Goal: Task Accomplishment & Management: Manage account settings

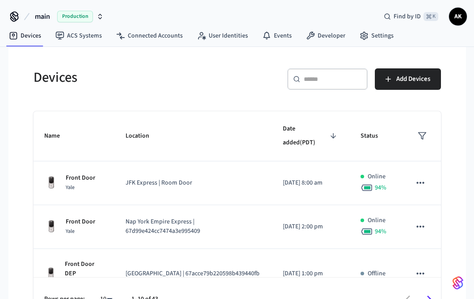
click at [166, 76] on h5 "Devices" at bounding box center [133, 77] width 198 height 18
click at [13, 14] on icon at bounding box center [14, 15] width 7 height 7
click at [35, 16] on span "main" at bounding box center [42, 16] width 15 height 11
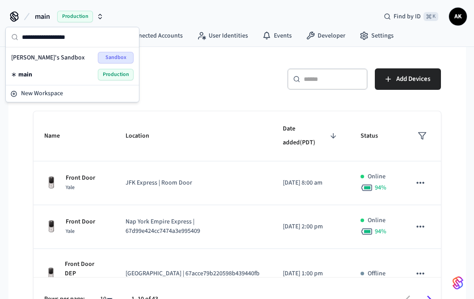
click at [185, 73] on h5 "Devices" at bounding box center [133, 77] width 198 height 18
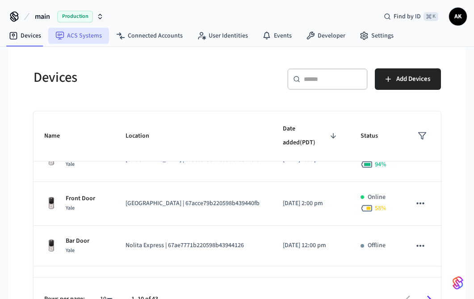
click at [85, 35] on link "ACS Systems" at bounding box center [78, 36] width 61 height 16
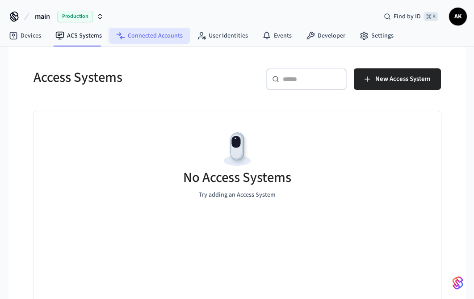
click at [141, 40] on link "Connected Accounts" at bounding box center [149, 36] width 81 height 16
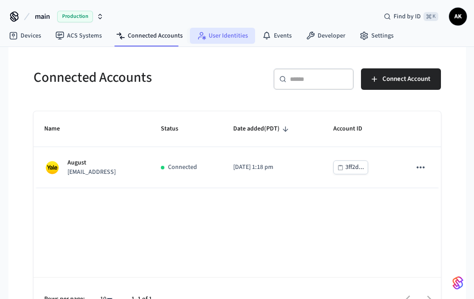
click at [214, 36] on link "User Identities" at bounding box center [222, 36] width 65 height 16
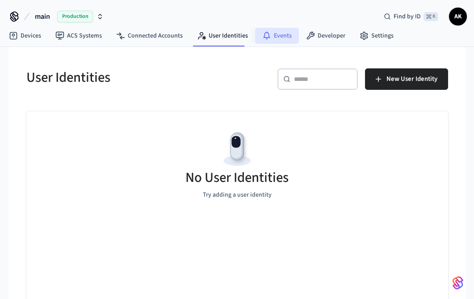
click at [272, 36] on link "Events" at bounding box center [277, 36] width 44 height 16
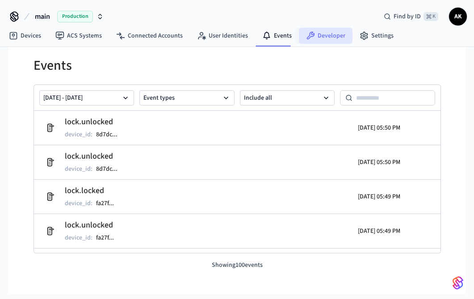
click at [332, 37] on link "Developer" at bounding box center [326, 36] width 54 height 16
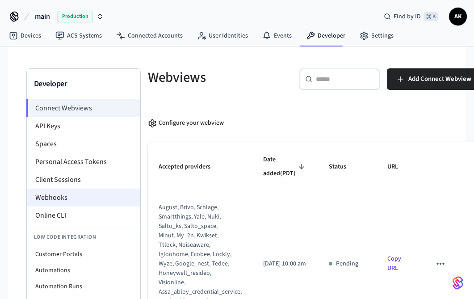
click at [46, 198] on li "Webhooks" at bounding box center [84, 198] width 114 height 18
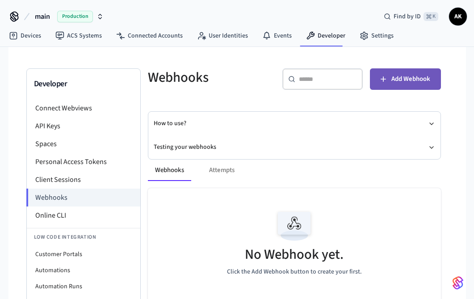
click at [385, 82] on icon "button" at bounding box center [383, 79] width 9 height 9
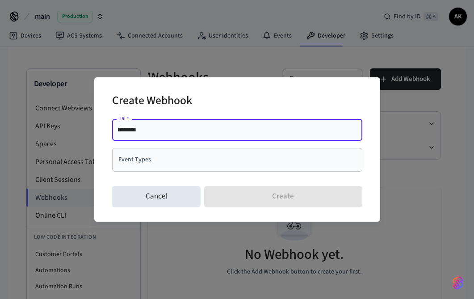
paste input "**********"
type input "**********"
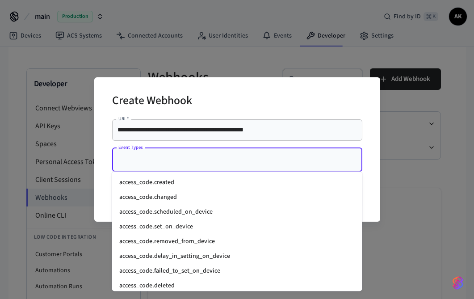
click at [334, 157] on input "Event Types" at bounding box center [230, 160] width 229 height 16
click at [307, 179] on li "access_code.created" at bounding box center [237, 182] width 250 height 15
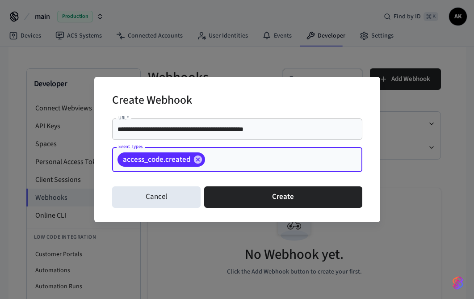
click at [302, 161] on input "Event Types" at bounding box center [269, 160] width 127 height 16
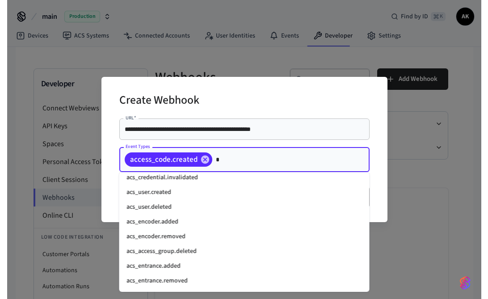
scroll to position [4, 0]
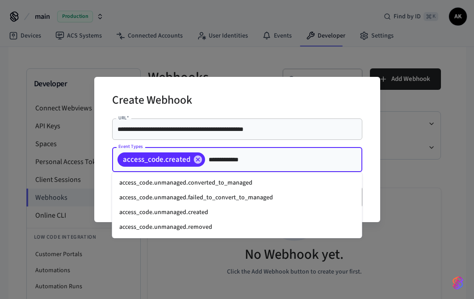
type input "**********"
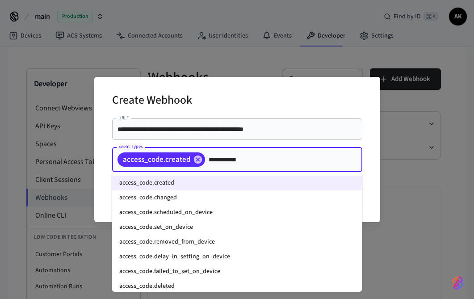
click at [268, 195] on li "access_code.changed" at bounding box center [237, 197] width 250 height 15
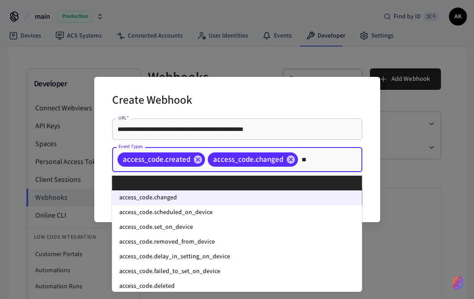
type input "*"
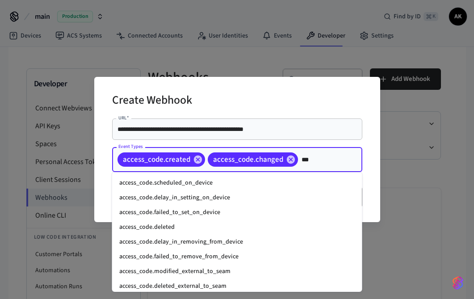
type input "****"
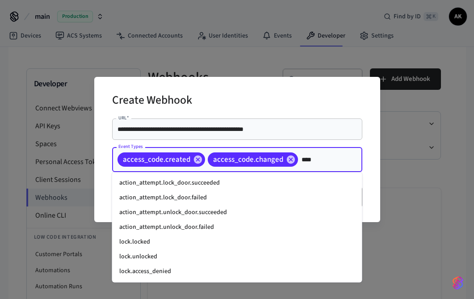
click at [278, 238] on li "lock.locked" at bounding box center [237, 242] width 250 height 15
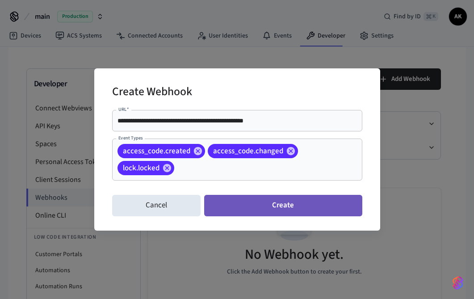
click at [282, 209] on button "Create" at bounding box center [283, 205] width 158 height 21
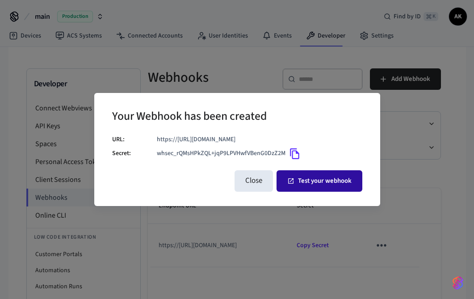
click at [327, 184] on button "Test your webhook" at bounding box center [320, 180] width 86 height 21
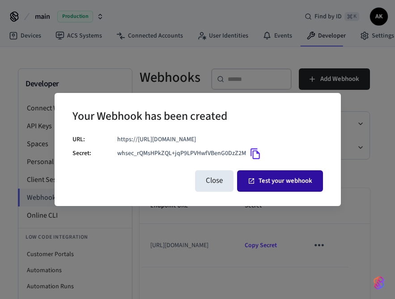
click at [300, 181] on button "Test your webhook" at bounding box center [280, 180] width 86 height 21
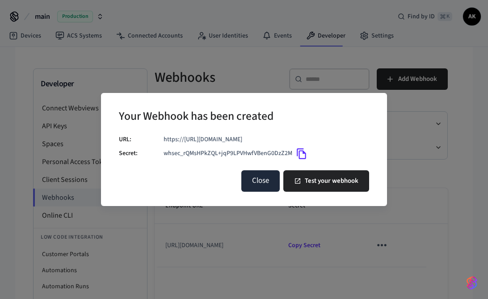
click at [263, 185] on button "Close" at bounding box center [260, 180] width 38 height 21
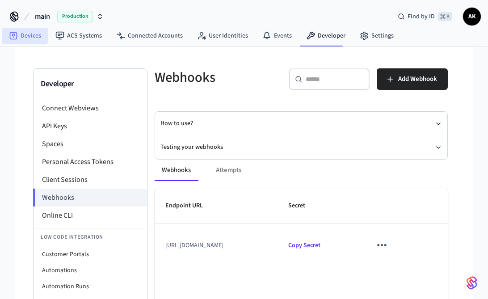
click at [28, 37] on link "Devices" at bounding box center [25, 36] width 46 height 16
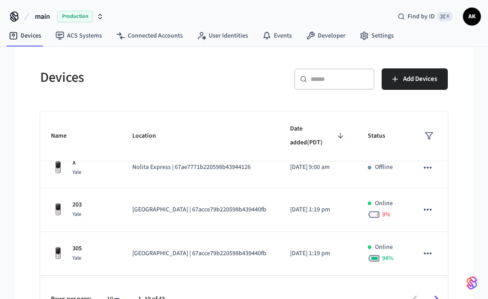
scroll to position [322, 0]
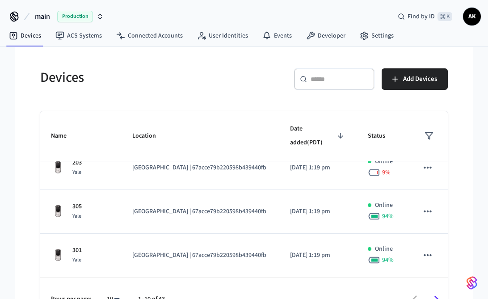
click at [353, 79] on input "text" at bounding box center [340, 79] width 58 height 9
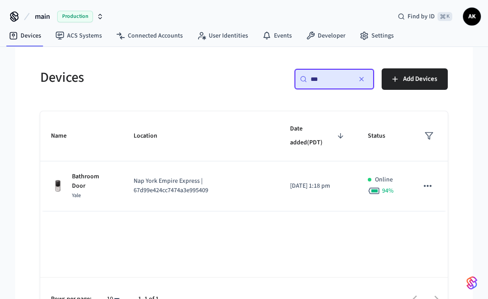
scroll to position [0, 0]
type input "********"
click at [17, 182] on div "Devices ​ ******** ​ Add Devices Name Location Date added (PDT) Status Bathroom…" at bounding box center [244, 183] width 458 height 273
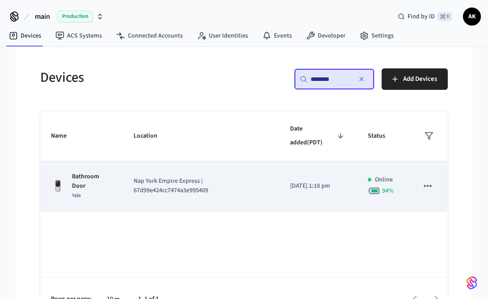
click at [132, 183] on td "Nap York Empire Express | 67d99e424cc7474a3e995409" at bounding box center [201, 186] width 156 height 50
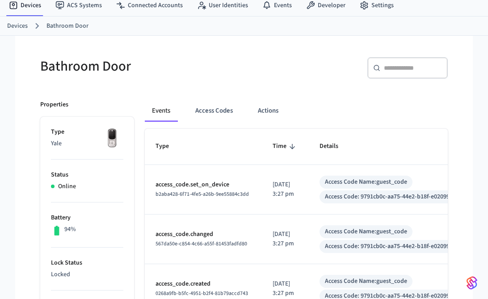
scroll to position [32, 0]
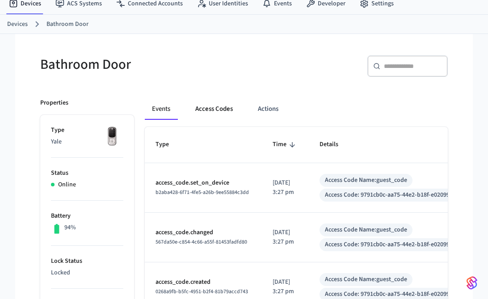
click at [216, 109] on button "Access Codes" at bounding box center [214, 108] width 52 height 21
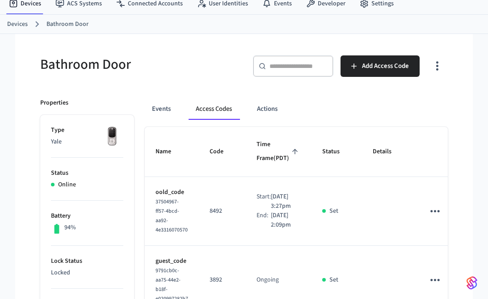
click at [214, 81] on div "Bathroom Door" at bounding box center [133, 64] width 209 height 39
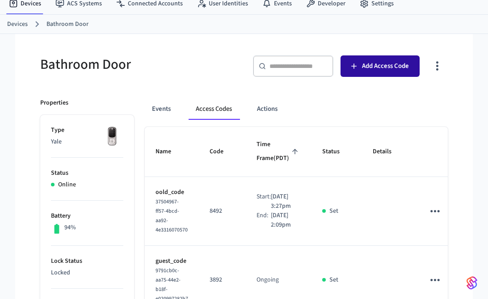
click at [365, 64] on span "Add Access Code" at bounding box center [385, 66] width 47 height 12
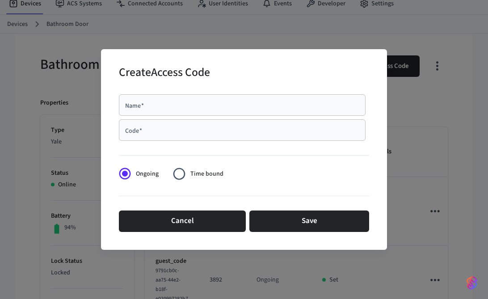
click at [329, 42] on div "Create Access Code Name   * Name   * Code   * Code   * Ongoing Time bound Cance…" at bounding box center [244, 149] width 488 height 299
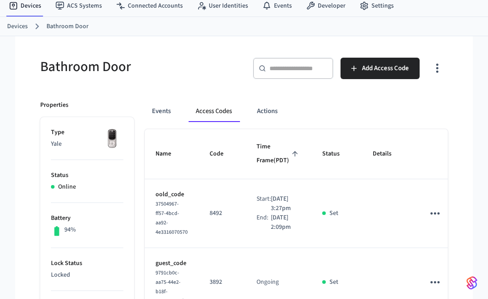
scroll to position [8, 0]
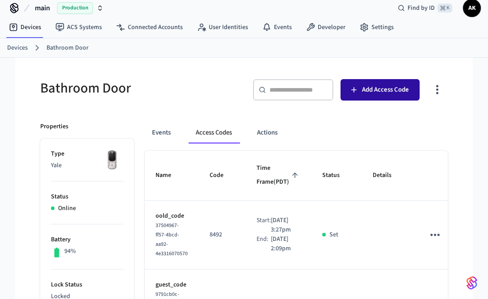
click at [365, 91] on span "Add Access Code" at bounding box center [385, 90] width 47 height 12
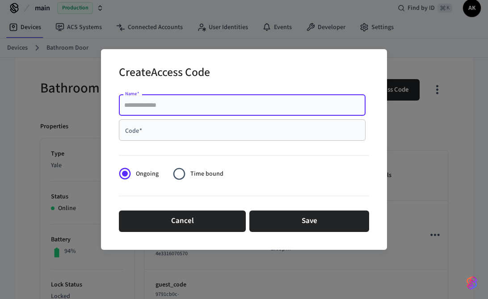
click at [257, 106] on input "Name   *" at bounding box center [242, 105] width 236 height 9
type input "**********"
click at [191, 129] on input "Code   *" at bounding box center [242, 130] width 236 height 9
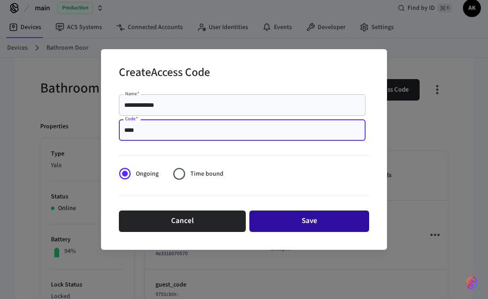
type input "****"
click at [307, 224] on button "Save" at bounding box center [309, 220] width 120 height 21
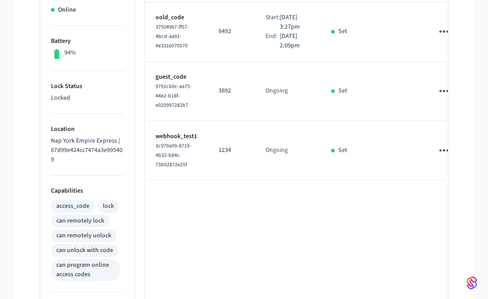
scroll to position [208, 0]
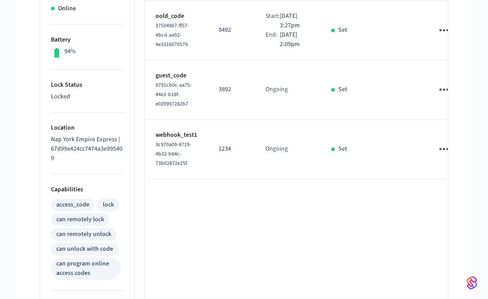
click at [437, 156] on icon "sticky table" at bounding box center [444, 149] width 14 height 14
click at [445, 232] on icon at bounding box center [442, 232] width 7 height 7
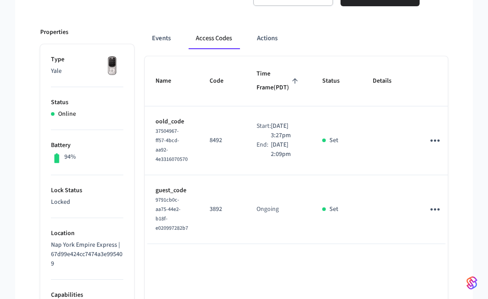
scroll to position [0, 0]
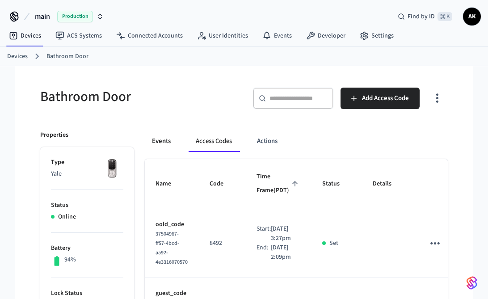
click at [170, 139] on button "Events" at bounding box center [161, 140] width 33 height 21
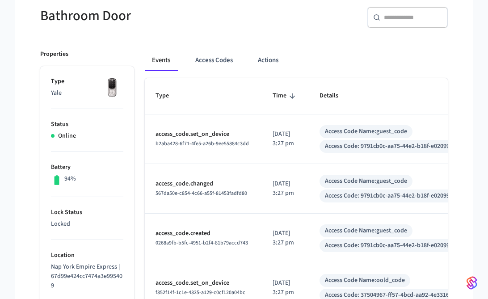
scroll to position [82, 0]
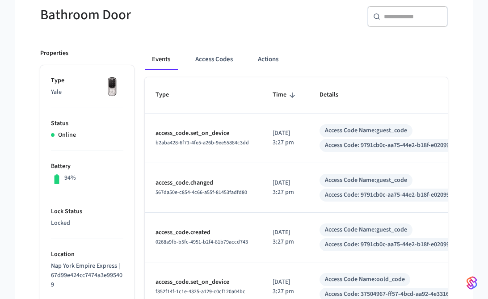
click at [60, 210] on p "Lock Status" at bounding box center [87, 211] width 72 height 9
click at [61, 231] on li "Lock Status Locked" at bounding box center [87, 217] width 72 height 43
click at [274, 52] on button "Actions" at bounding box center [268, 59] width 35 height 21
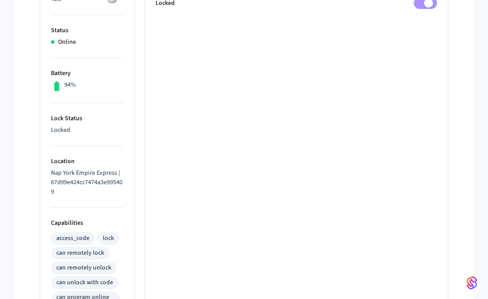
scroll to position [0, 0]
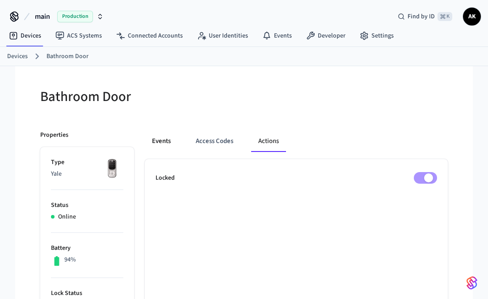
click at [164, 144] on button "Events" at bounding box center [161, 140] width 33 height 21
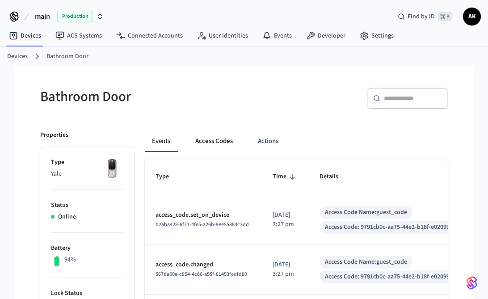
click at [224, 136] on button "Access Codes" at bounding box center [214, 140] width 52 height 21
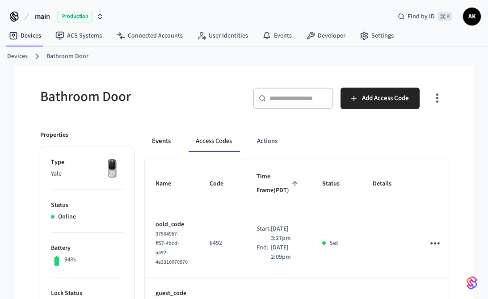
click at [173, 137] on button "Events" at bounding box center [161, 140] width 33 height 21
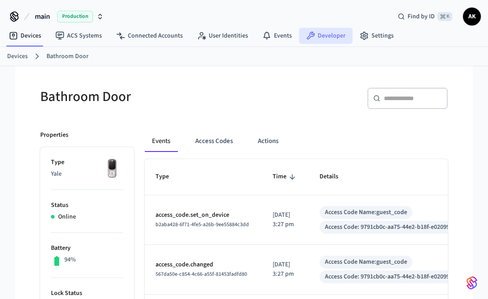
click at [323, 32] on link "Developer" at bounding box center [326, 36] width 54 height 16
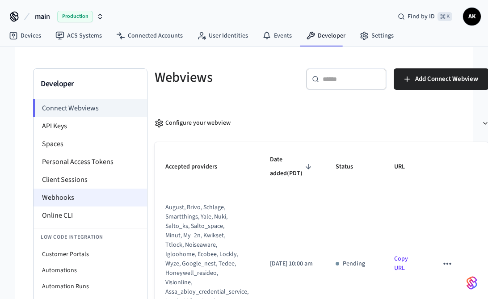
click at [66, 197] on li "Webhooks" at bounding box center [91, 198] width 114 height 18
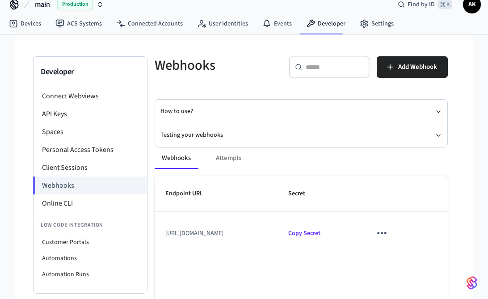
scroll to position [46, 0]
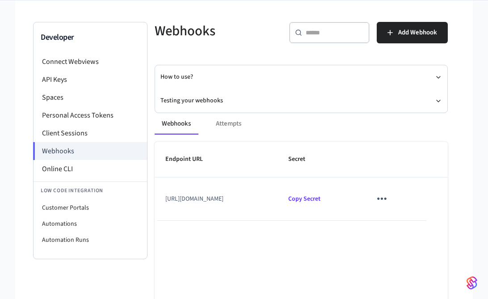
click at [389, 198] on icon "sticky table" at bounding box center [382, 199] width 14 height 14
click at [412, 226] on icon at bounding box center [415, 225] width 7 height 7
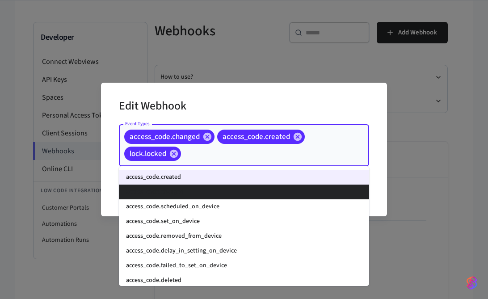
click at [210, 156] on input "Event Types" at bounding box center [261, 154] width 158 height 16
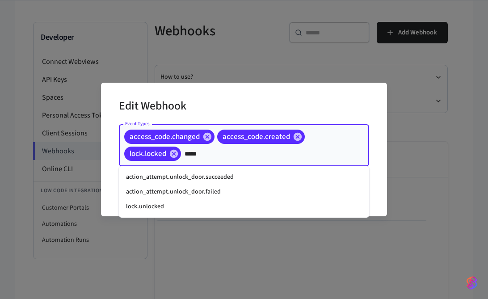
type input "******"
click at [184, 205] on li "lock.unlocked" at bounding box center [244, 206] width 250 height 15
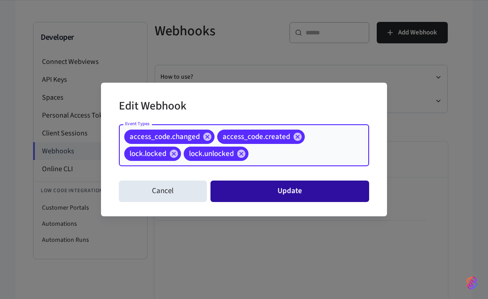
click at [310, 193] on button "Update" at bounding box center [289, 191] width 159 height 21
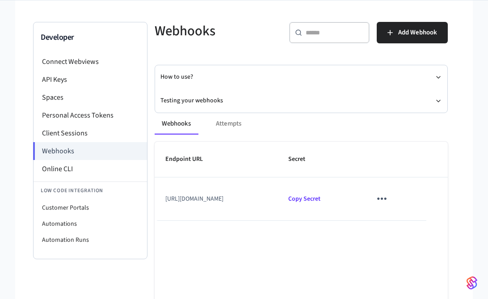
click at [327, 130] on div "Webhooks Attempts" at bounding box center [301, 123] width 293 height 21
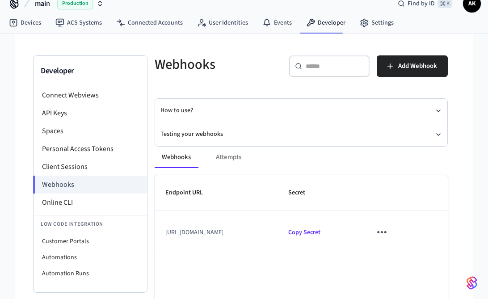
scroll to position [0, 0]
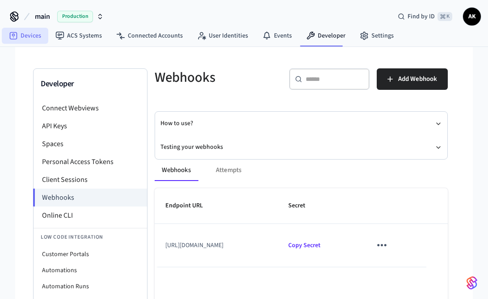
click at [31, 35] on link "Devices" at bounding box center [25, 36] width 46 height 16
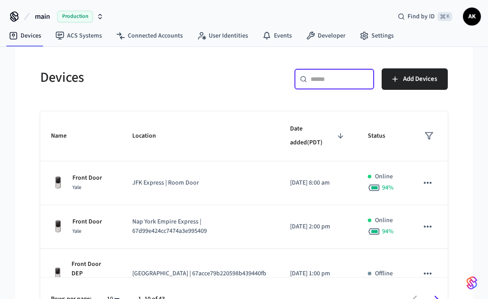
click at [325, 81] on input "text" at bounding box center [340, 79] width 58 height 9
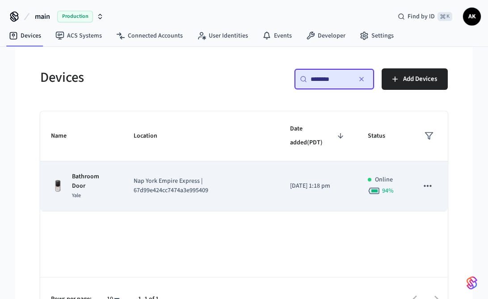
type input "********"
click at [193, 178] on p "Nap York Empire Express | 67d99e424cc7474a3e995409" at bounding box center [201, 186] width 135 height 19
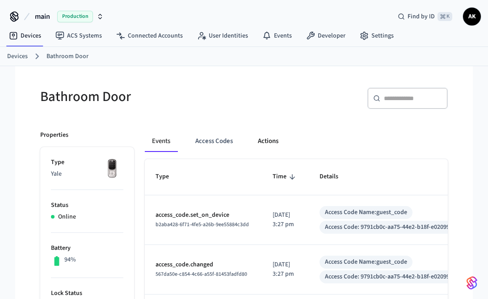
click at [265, 138] on button "Actions" at bounding box center [268, 140] width 35 height 21
